Goal: Navigation & Orientation: Find specific page/section

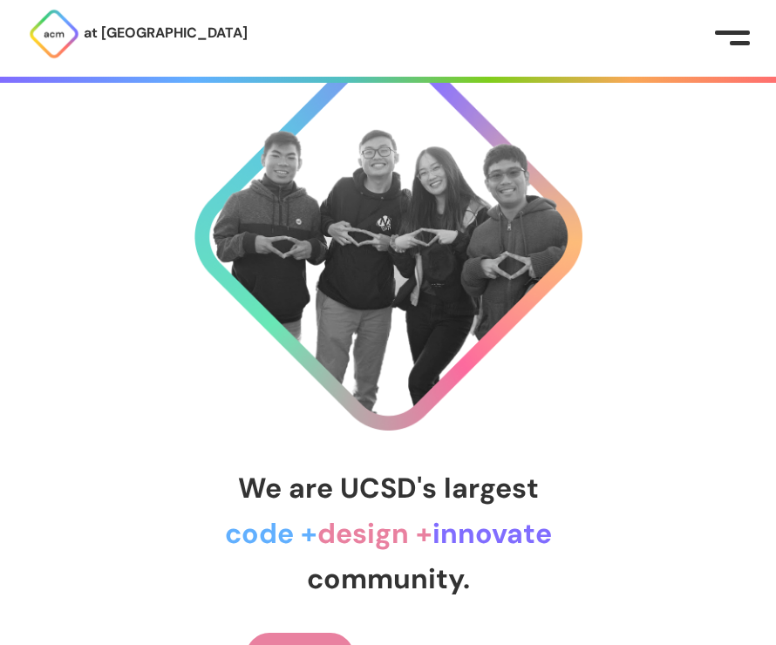
scroll to position [78, 0]
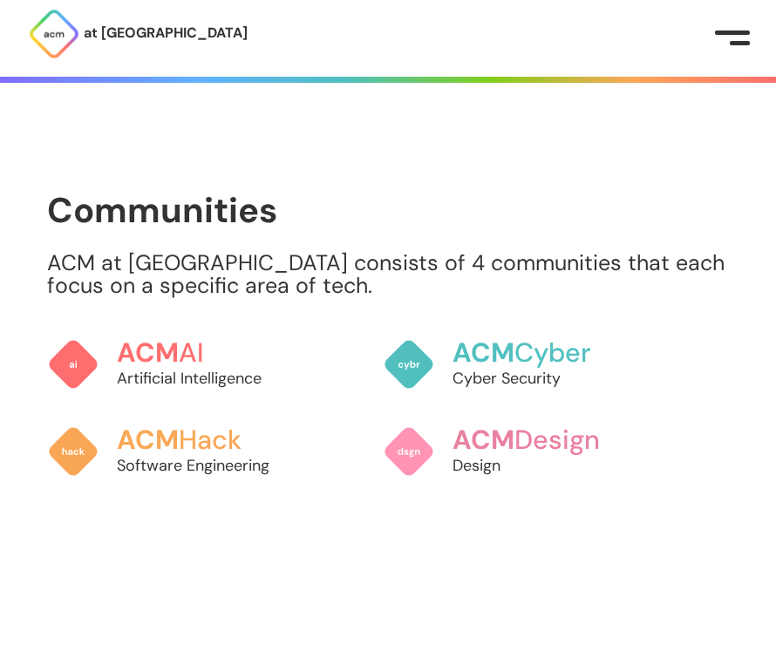
scroll to position [1657, 0]
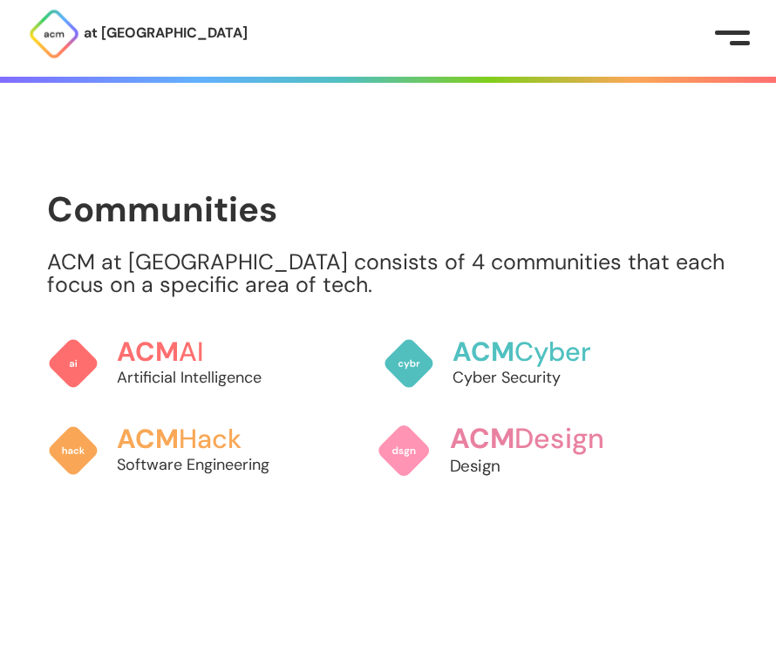
click at [491, 420] on span "ACM" at bounding box center [482, 438] width 65 height 36
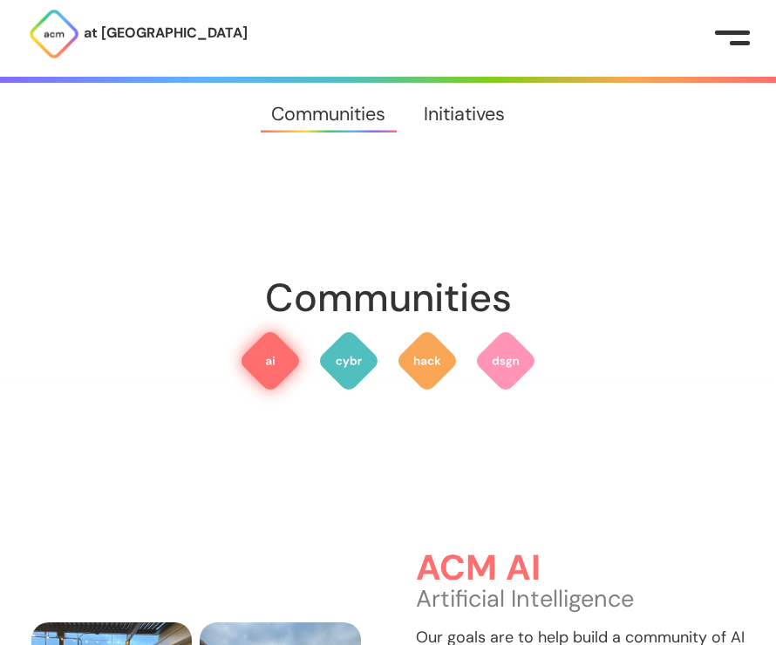
scroll to position [209, 0]
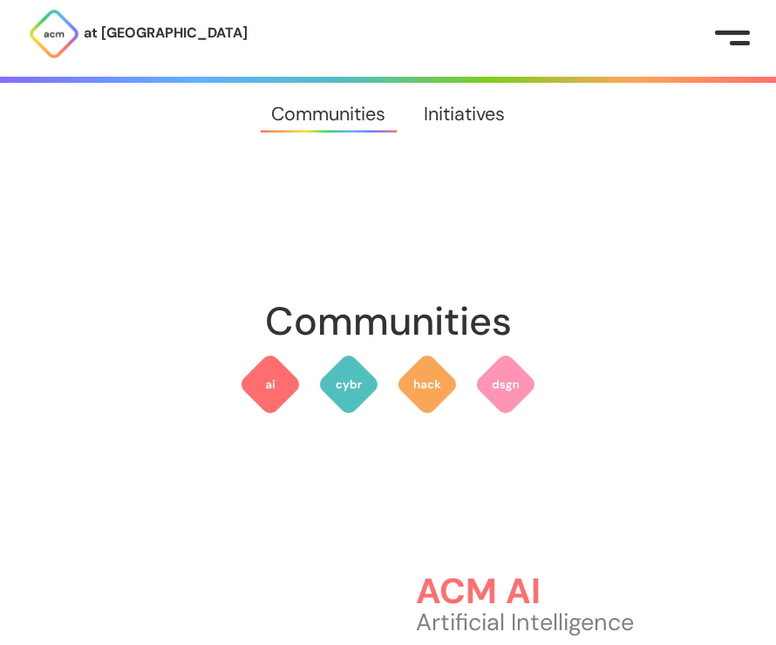
click at [47, 36] on img at bounding box center [54, 34] width 52 height 52
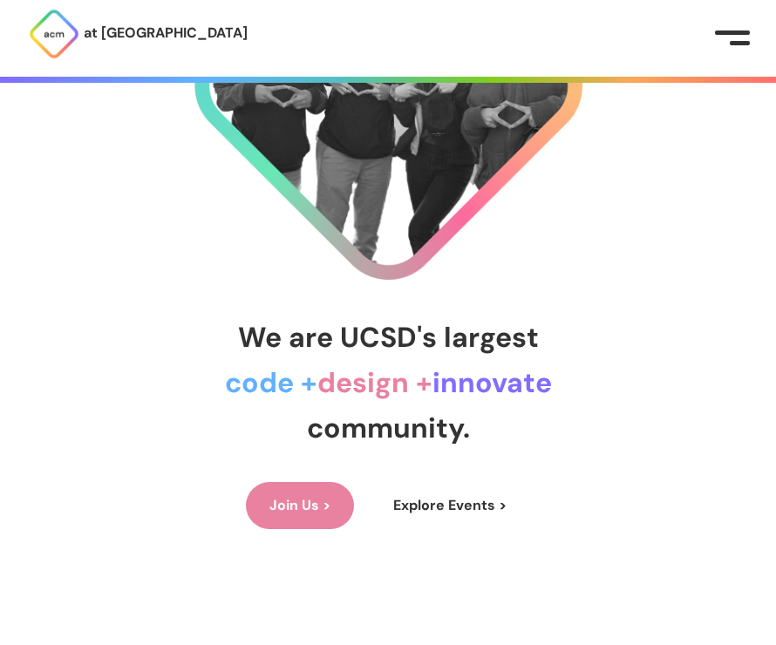
scroll to position [268, 0]
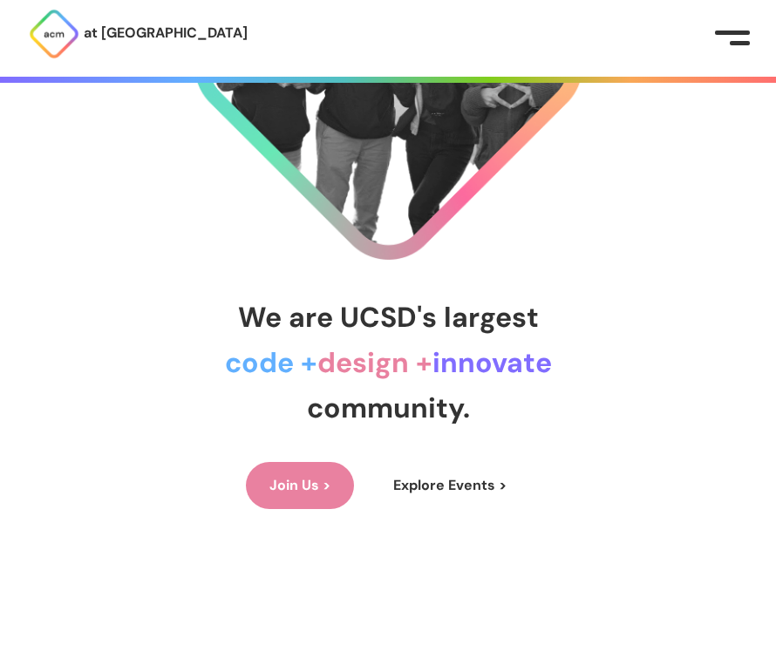
click at [315, 493] on link "Join Us >" at bounding box center [300, 485] width 108 height 47
